Goal: Transaction & Acquisition: Purchase product/service

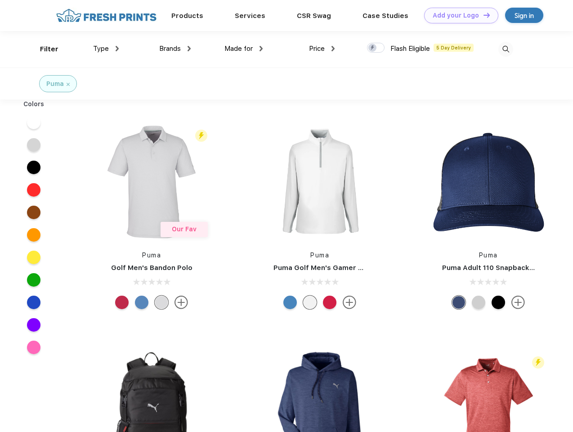
click at [458, 15] on link "Add your Logo Design Tool" at bounding box center [461, 16] width 74 height 16
click at [0, 0] on div "Design Tool" at bounding box center [0, 0] width 0 height 0
click at [482, 15] on link "Add your Logo Design Tool" at bounding box center [461, 16] width 74 height 16
click at [43, 49] on div "Filter" at bounding box center [49, 49] width 18 height 10
click at [106, 49] on span "Type" at bounding box center [101, 49] width 16 height 8
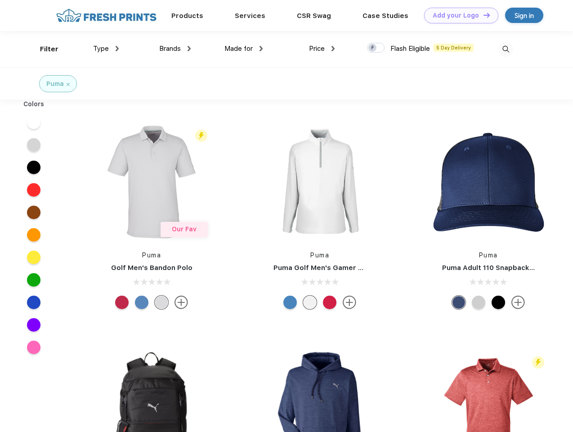
click at [175, 49] on span "Brands" at bounding box center [170, 49] width 22 height 8
click at [244, 49] on span "Made for" at bounding box center [238, 49] width 28 height 8
click at [322, 49] on span "Price" at bounding box center [317, 49] width 16 height 8
click at [376, 48] on div at bounding box center [376, 48] width 18 height 10
click at [373, 48] on input "checkbox" at bounding box center [370, 45] width 6 height 6
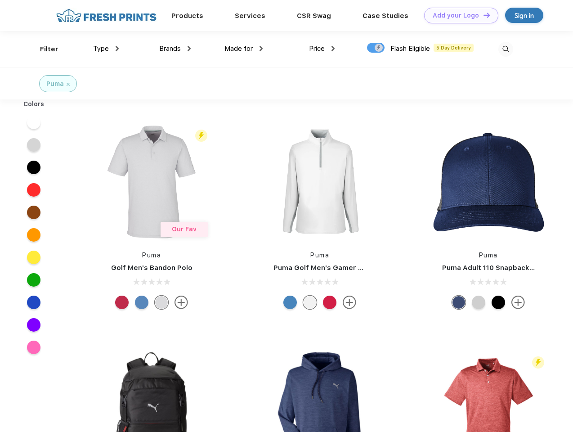
click at [505, 49] on img at bounding box center [505, 49] width 15 height 15
